Goal: Find specific page/section

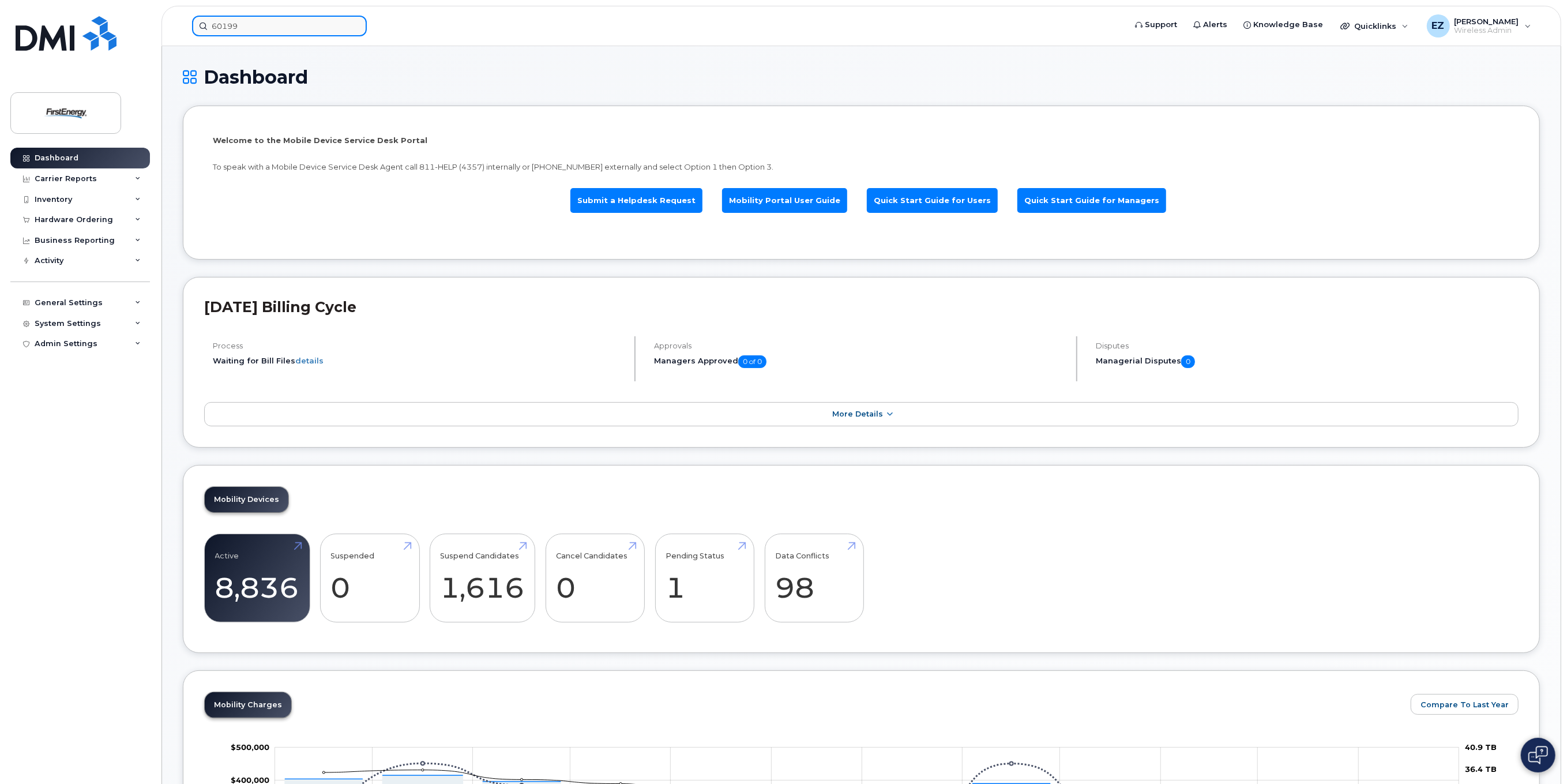
click at [292, 28] on input "60199" at bounding box center [279, 26] width 175 height 21
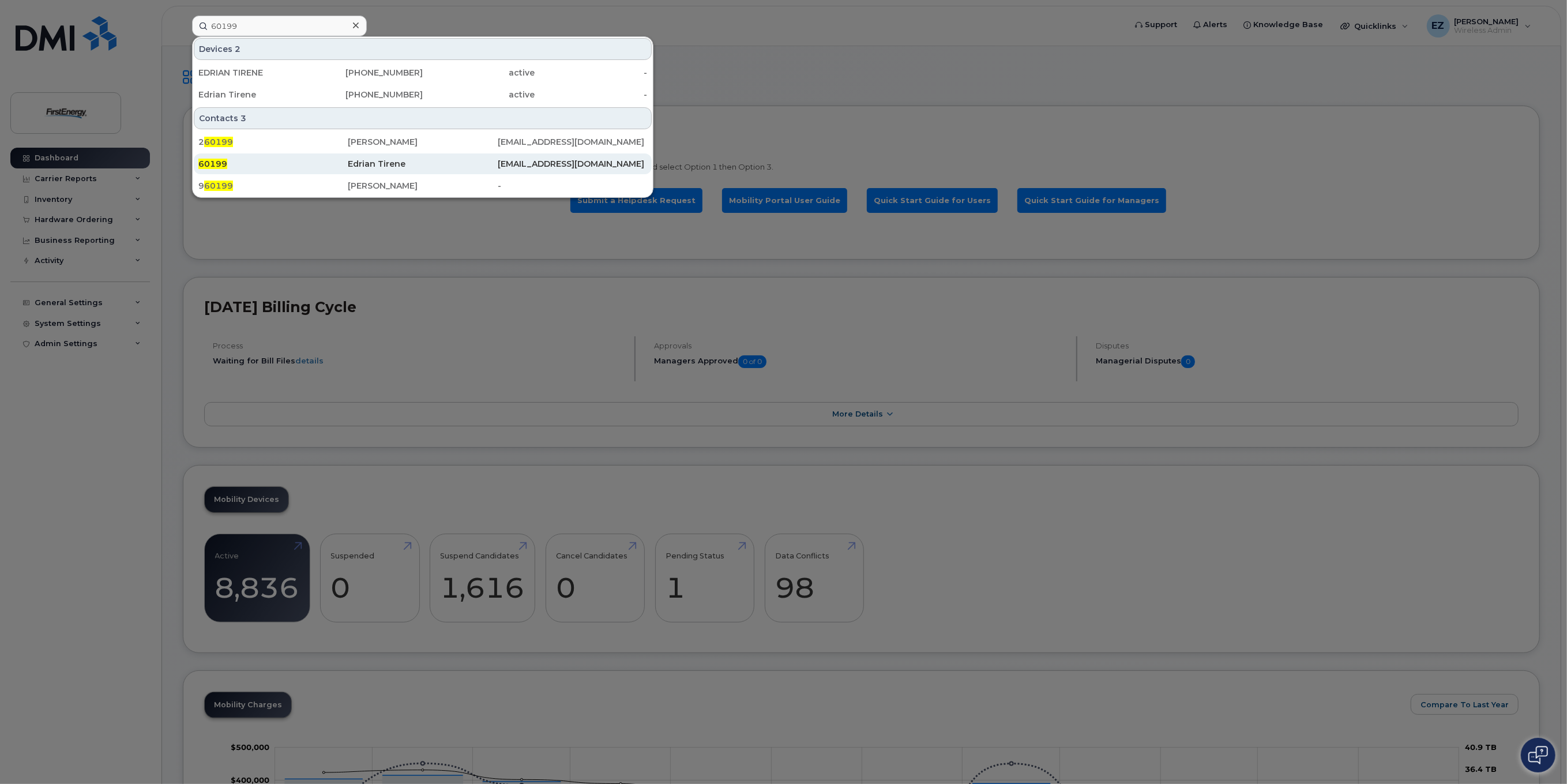
click at [384, 163] on div "Edrian Tirene" at bounding box center [422, 164] width 150 height 12
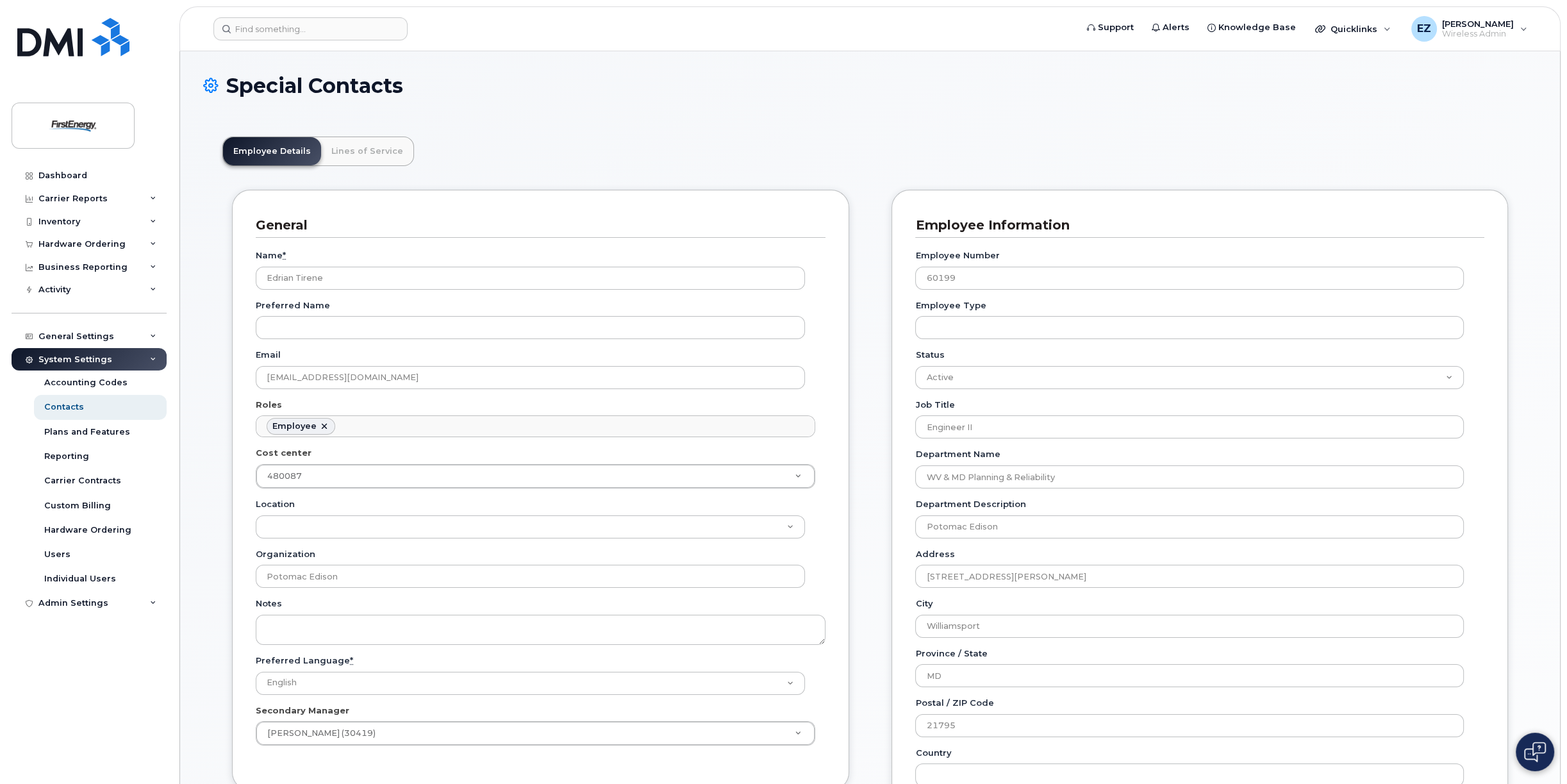
scroll to position [45, 0]
click at [374, 155] on link "Lines of Service" at bounding box center [367, 151] width 92 height 28
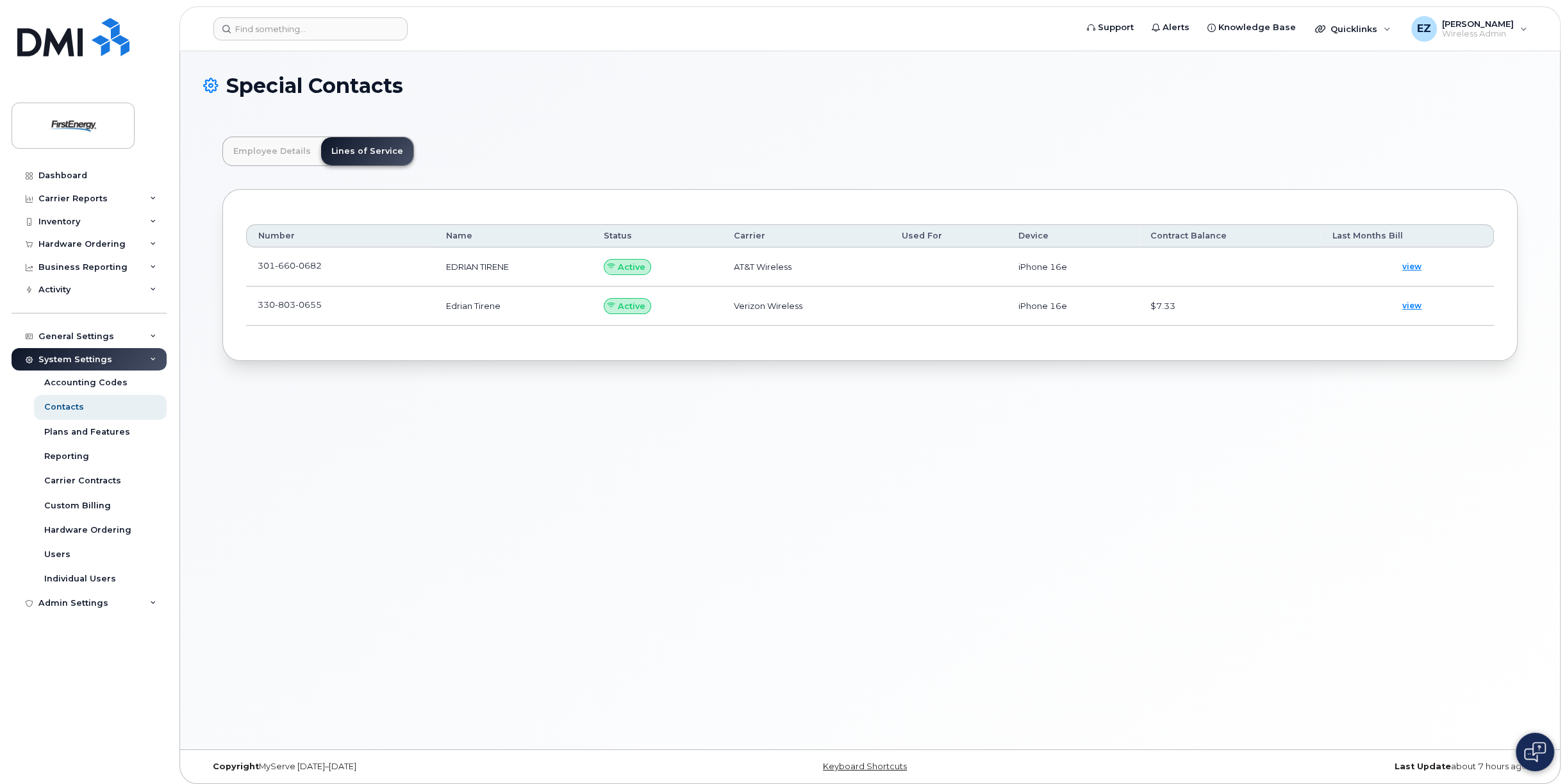
click at [280, 303] on span "803" at bounding box center [285, 304] width 20 height 10
click at [281, 302] on span "803" at bounding box center [285, 304] width 20 height 10
click at [473, 302] on td "Edrian Tirene" at bounding box center [513, 306] width 157 height 39
drag, startPoint x: 473, startPoint y: 302, endPoint x: 566, endPoint y: 298, distance: 93.1
click at [476, 302] on td "Edrian Tirene" at bounding box center [513, 306] width 157 height 39
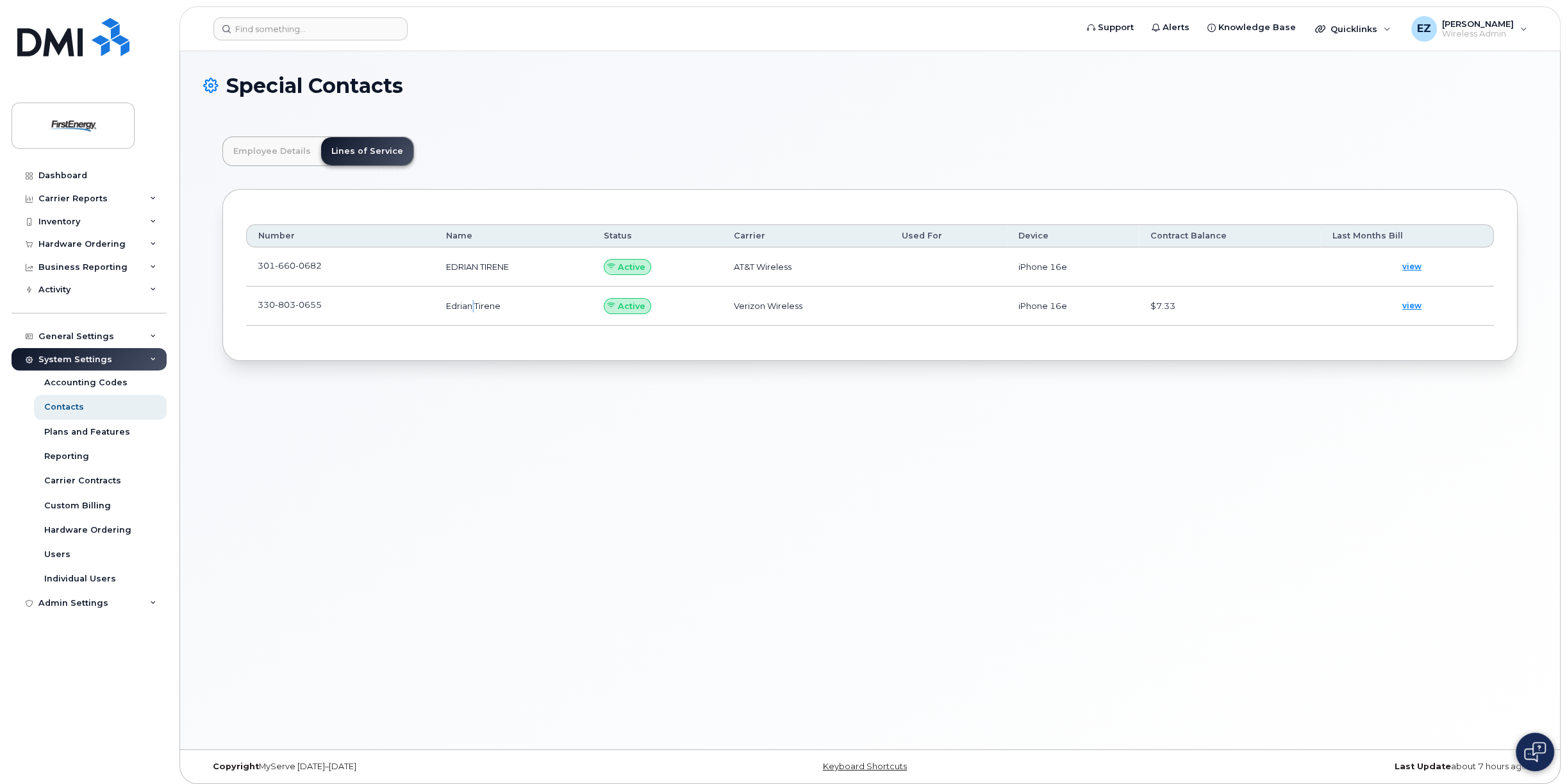
click at [759, 303] on td "Verizon Wireless" at bounding box center [806, 306] width 168 height 39
click at [1409, 305] on span "view" at bounding box center [1412, 305] width 19 height 12
click at [296, 264] on span "0682" at bounding box center [309, 265] width 27 height 10
click at [1409, 265] on span "view" at bounding box center [1412, 266] width 19 height 12
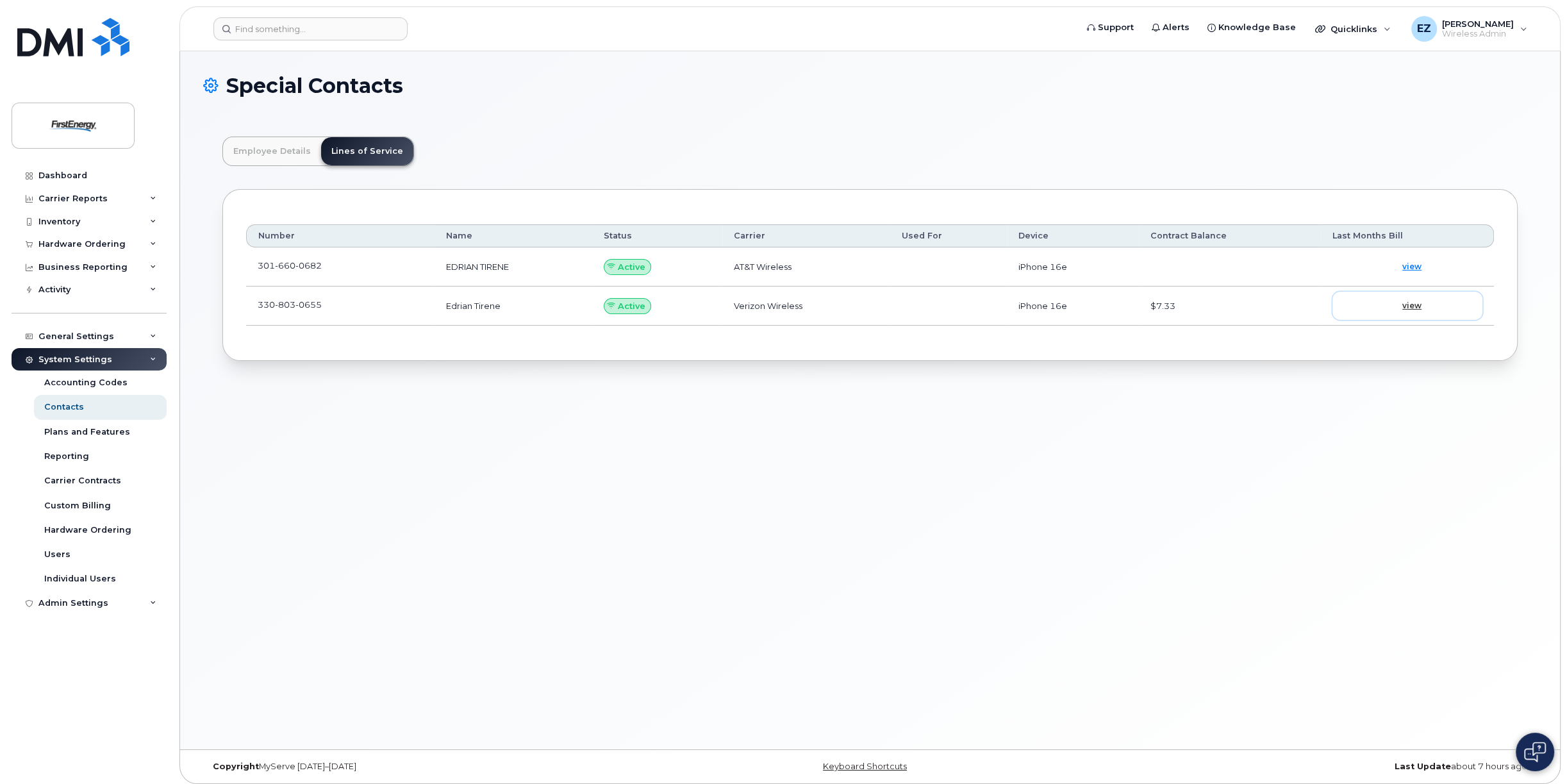
click at [1413, 307] on span "view" at bounding box center [1412, 305] width 19 height 12
click at [1416, 265] on span "view" at bounding box center [1412, 266] width 19 height 12
